Goal: Find specific page/section: Find specific page/section

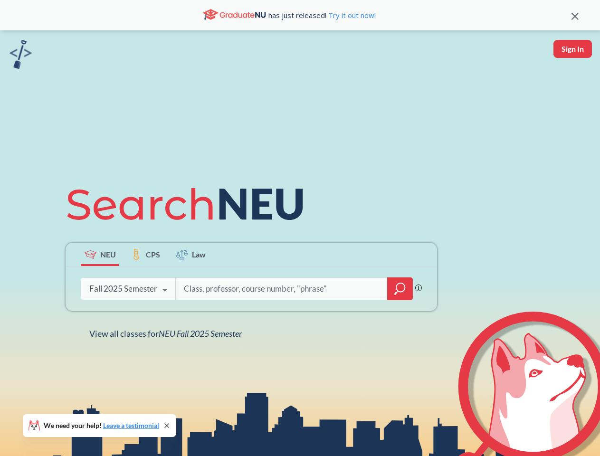
click at [300, 228] on icon at bounding box center [190, 204] width 248 height 53
click at [575, 15] on icon at bounding box center [575, 16] width 7 height 7
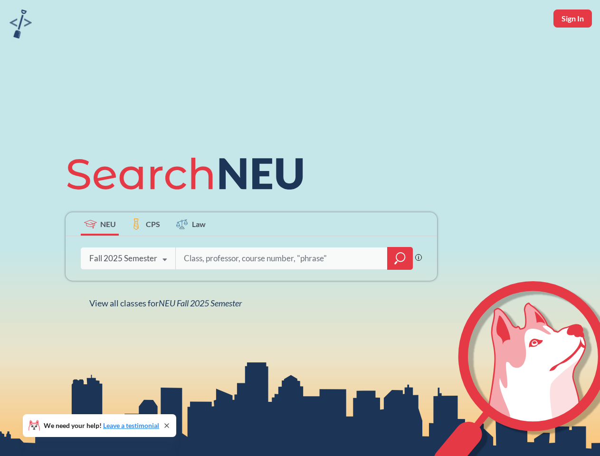
click at [573, 49] on div "NEU CPS Law Phrase search guarantees the exact search appears in the results. E…" at bounding box center [300, 228] width 600 height 456
click at [100, 254] on div "Fall 2025 Semester" at bounding box center [123, 258] width 68 height 10
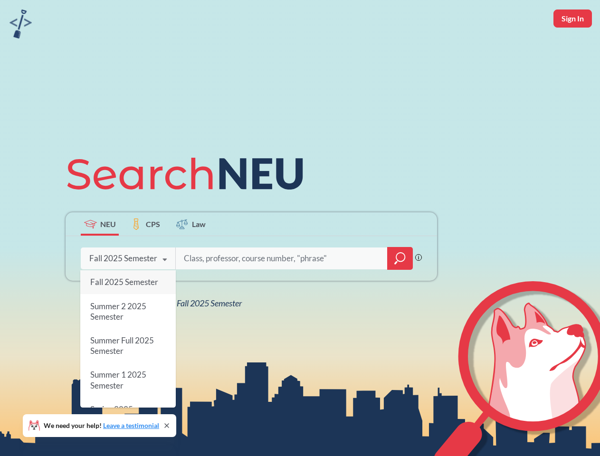
click at [145, 254] on div "Fall 2025 Semester" at bounding box center [123, 258] width 68 height 10
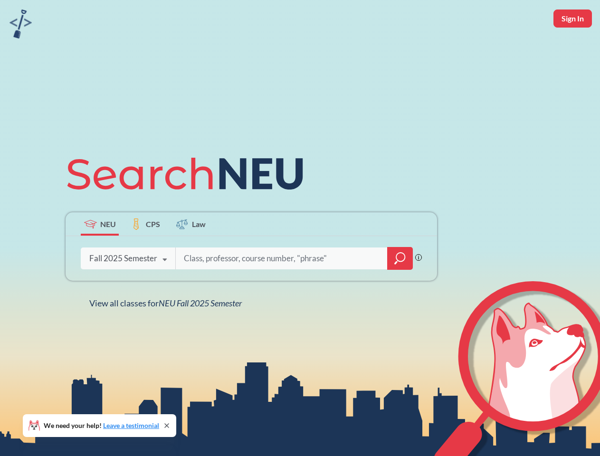
click at [191, 254] on input "search" at bounding box center [282, 259] width 198 height 20
click at [400, 289] on div "NEU CPS Law Phrase search guarantees the exact search appears in the results. E…" at bounding box center [251, 228] width 383 height 162
click at [128, 289] on div "NEU CPS Law Phrase search guarantees the exact search appears in the results. E…" at bounding box center [251, 228] width 383 height 162
click at [165, 290] on div "NEU CPS Law Phrase search guarantees the exact search appears in the results. E…" at bounding box center [251, 228] width 383 height 162
click at [168, 334] on div "NEU CPS Law Phrase search guarantees the exact search appears in the results. E…" at bounding box center [300, 228] width 600 height 456
